Goal: Task Accomplishment & Management: Use online tool/utility

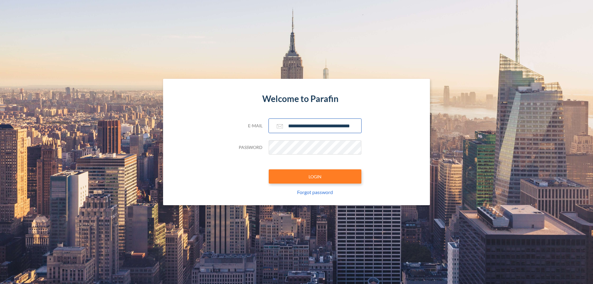
type input "**********"
click at [315, 176] on button "LOGIN" at bounding box center [315, 176] width 93 height 14
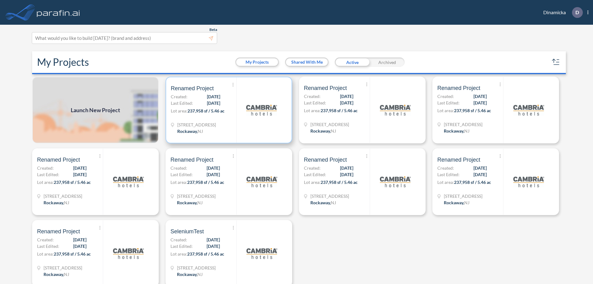
scroll to position [2, 0]
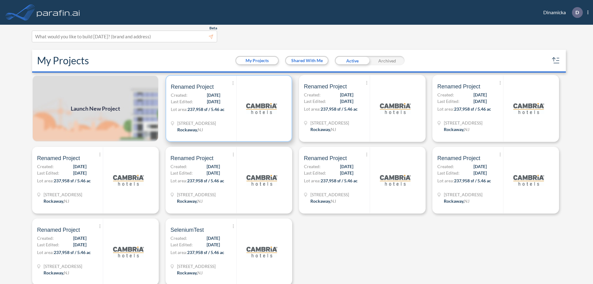
click at [228, 108] on p "Lot area: 237,958 sf / 5.46 ac" at bounding box center [203, 110] width 65 height 9
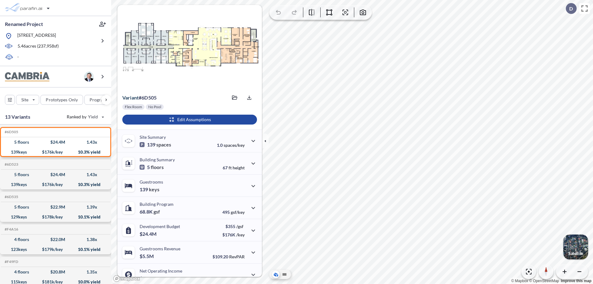
scroll to position [31, 0]
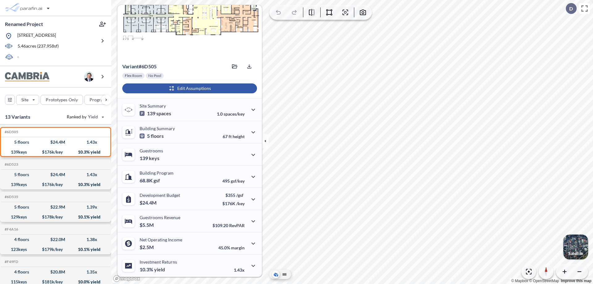
click at [189, 88] on div "button" at bounding box center [189, 88] width 135 height 10
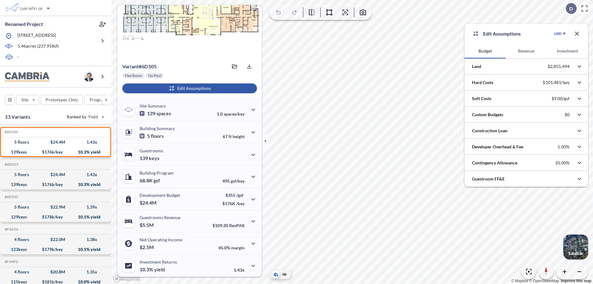
click at [526, 51] on button "Revenue" at bounding box center [526, 51] width 41 height 15
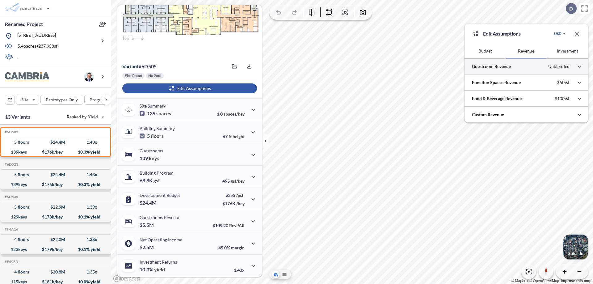
click at [526, 66] on div at bounding box center [527, 66] width 124 height 16
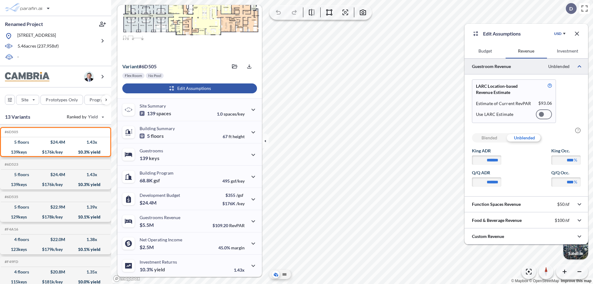
click at [544, 114] on div at bounding box center [544, 114] width 16 height 10
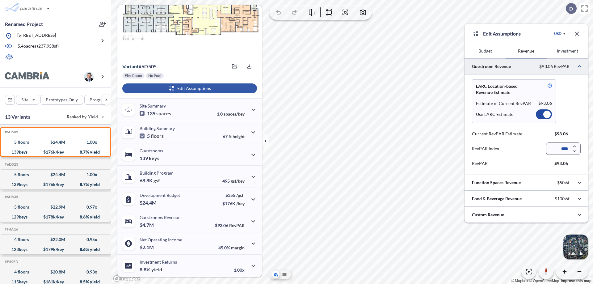
scroll to position [27, 0]
